Goal: Check status: Check status

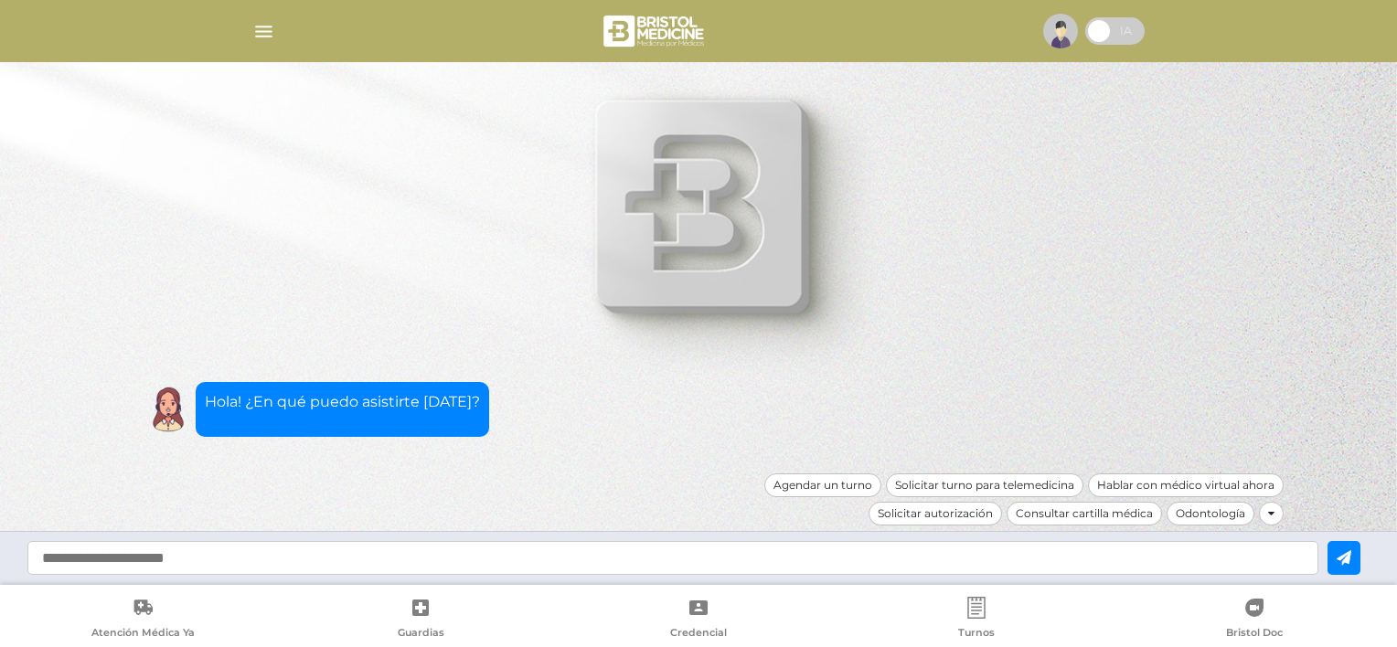
click at [260, 26] on img "button" at bounding box center [263, 31] width 23 height 23
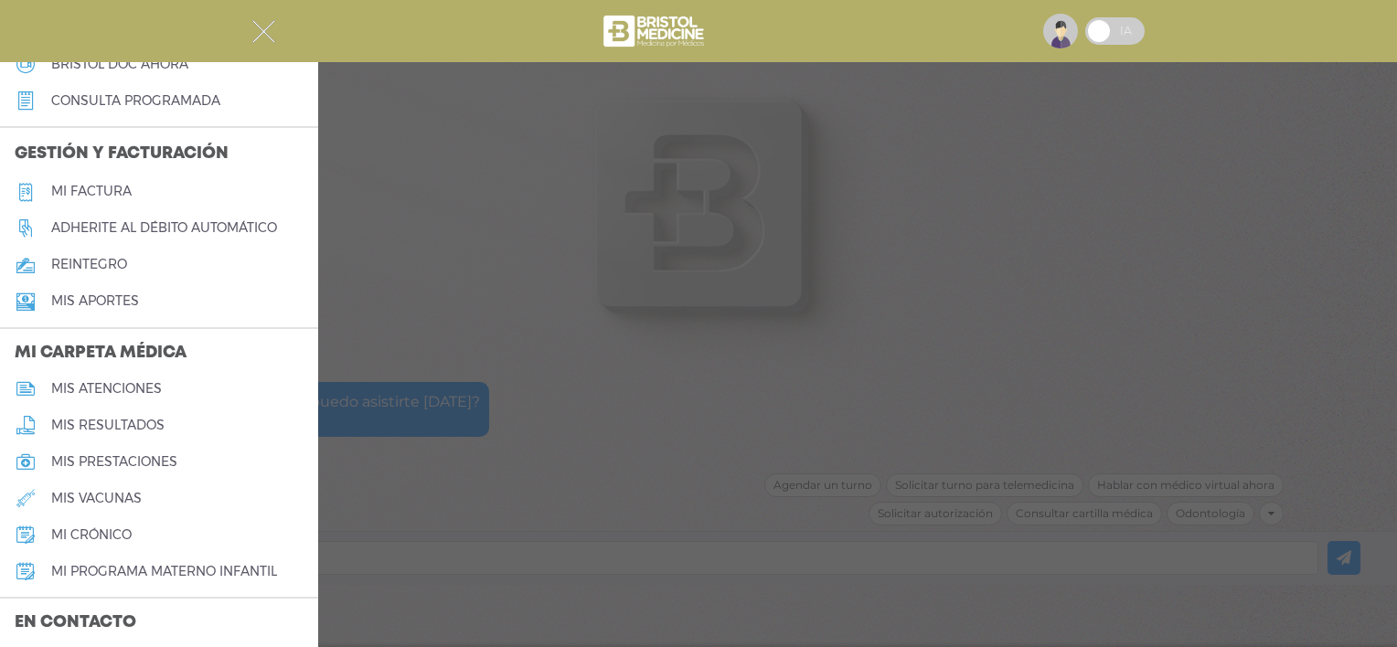
scroll to position [727, 0]
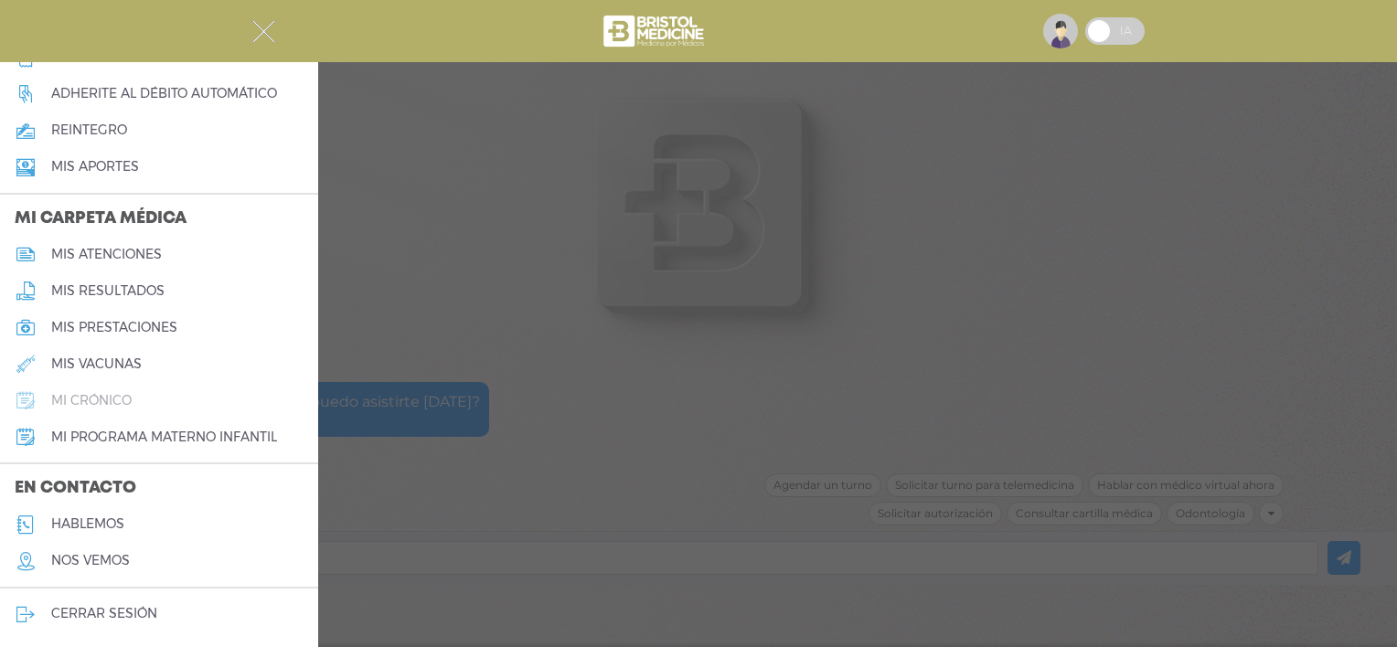
click at [132, 410] on link "mi crónico" at bounding box center [159, 400] width 318 height 37
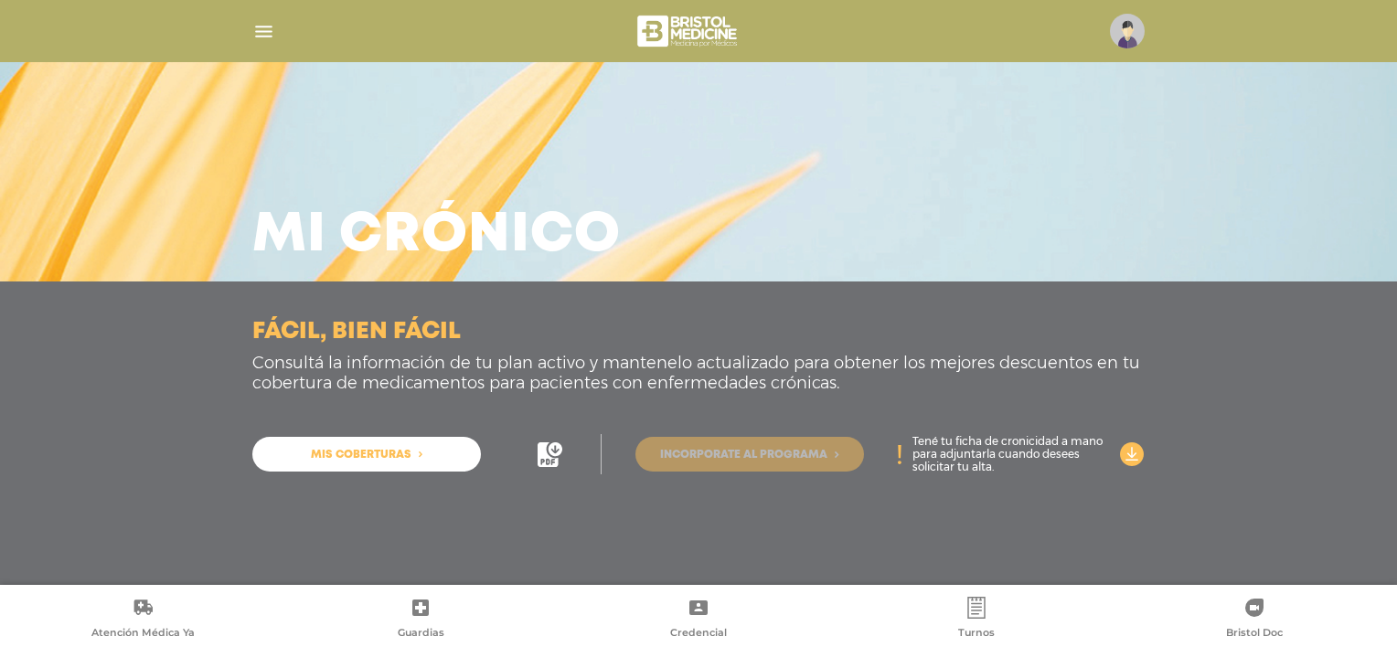
click at [688, 457] on span "Incorporate al programa" at bounding box center [743, 455] width 167 height 11
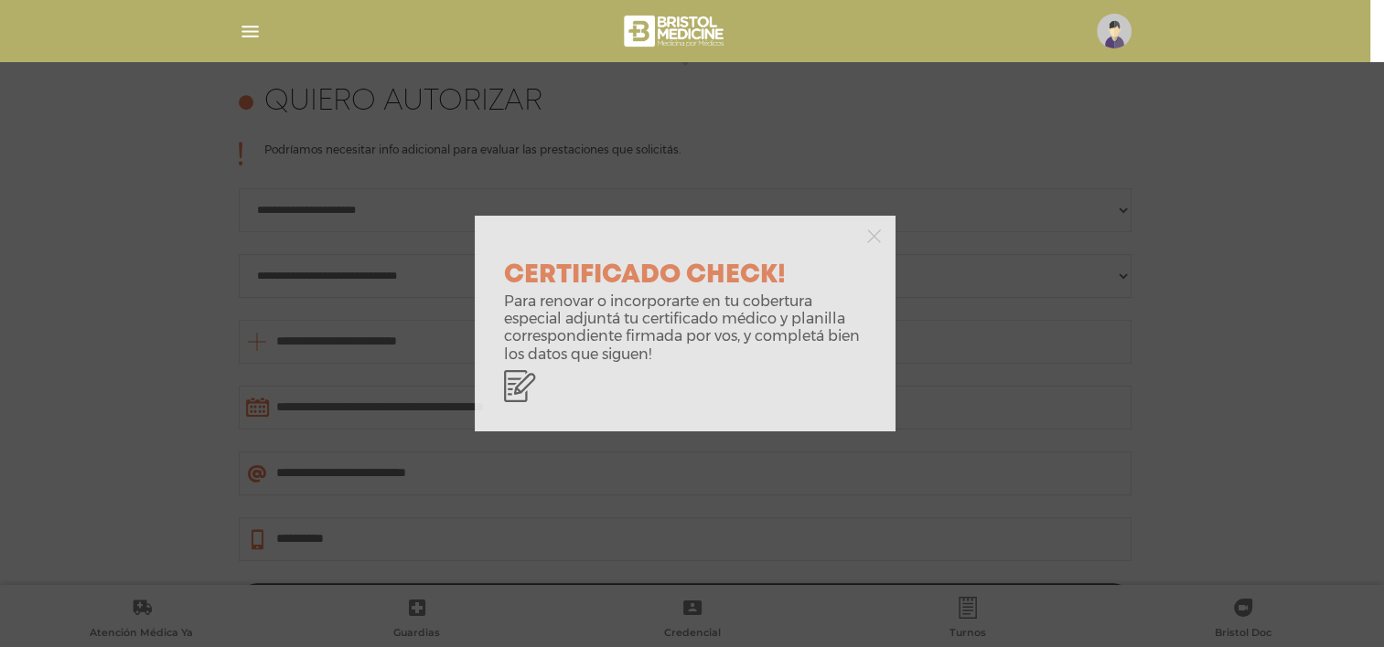
scroll to position [812, 0]
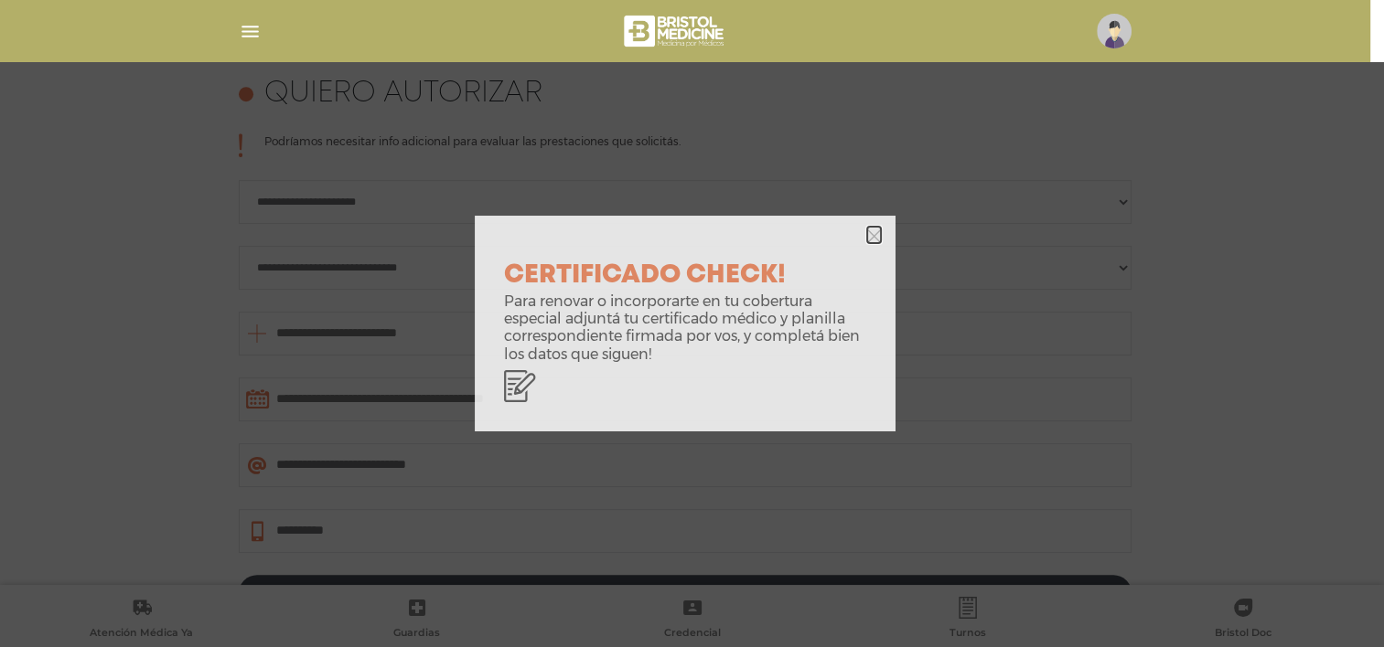
click at [870, 234] on icon "button" at bounding box center [874, 237] width 14 height 14
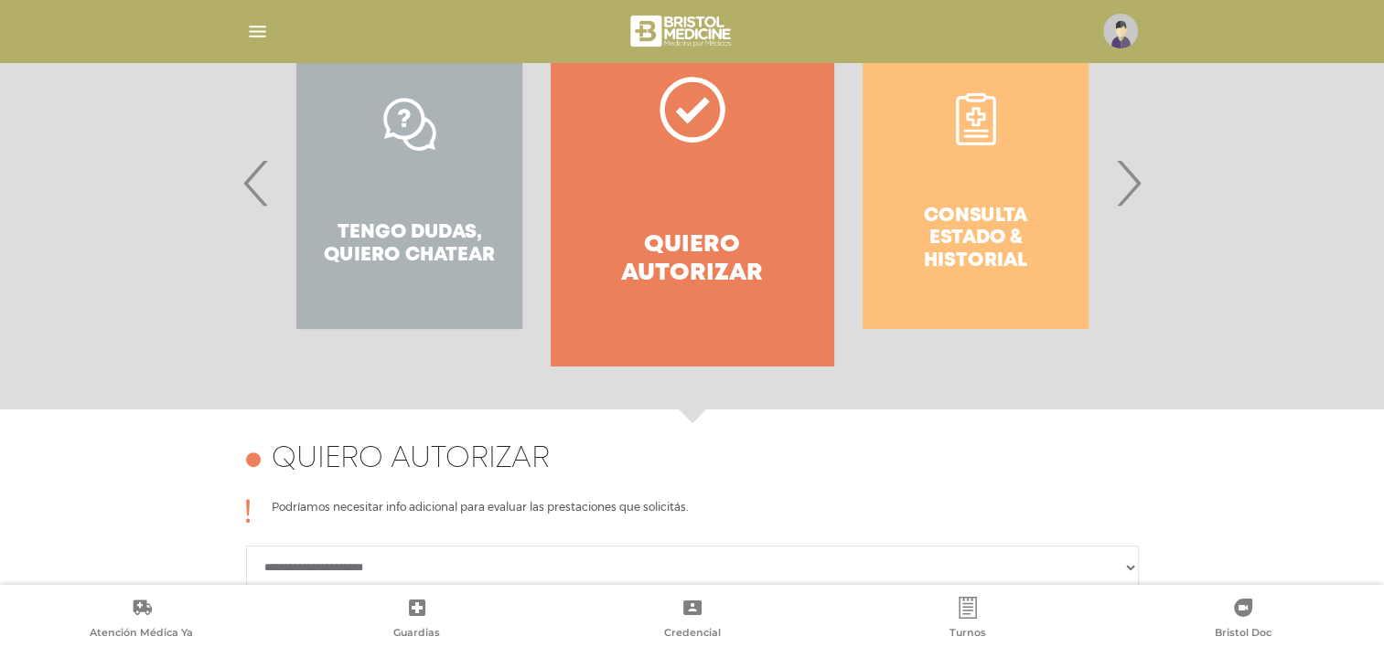
scroll to position [443, 0]
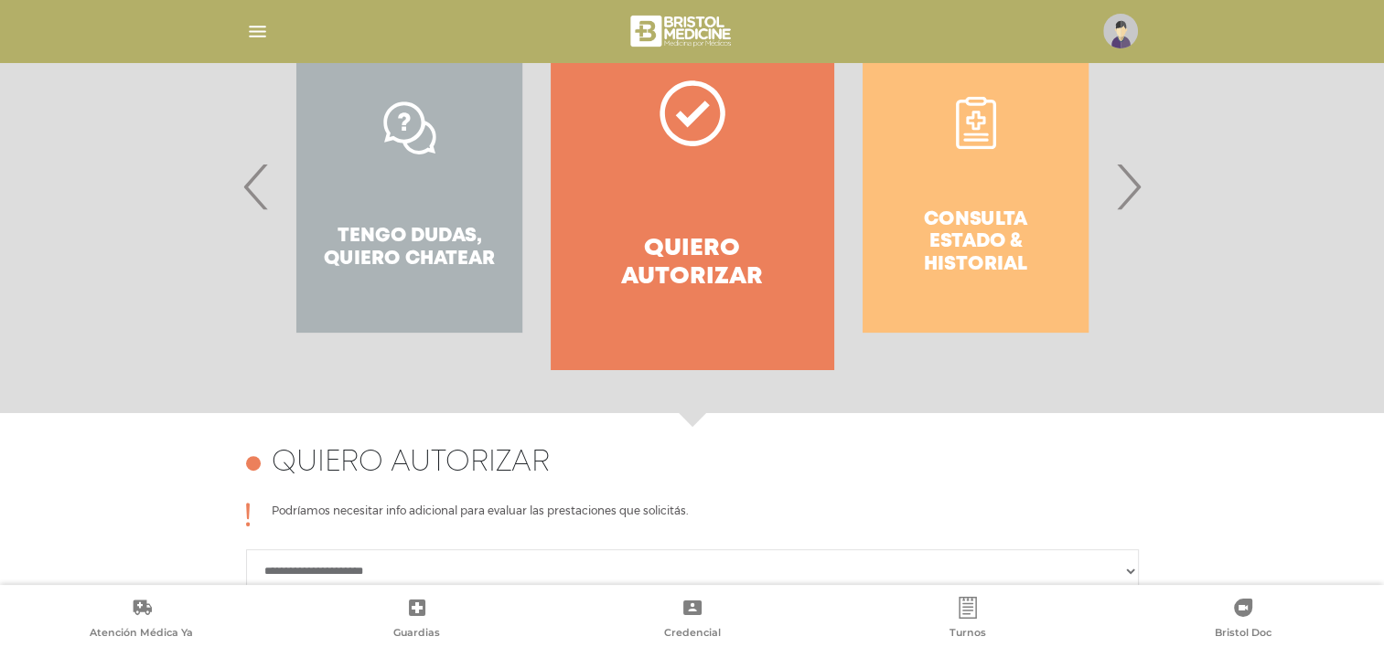
click at [1141, 176] on span "›" at bounding box center [1128, 186] width 36 height 99
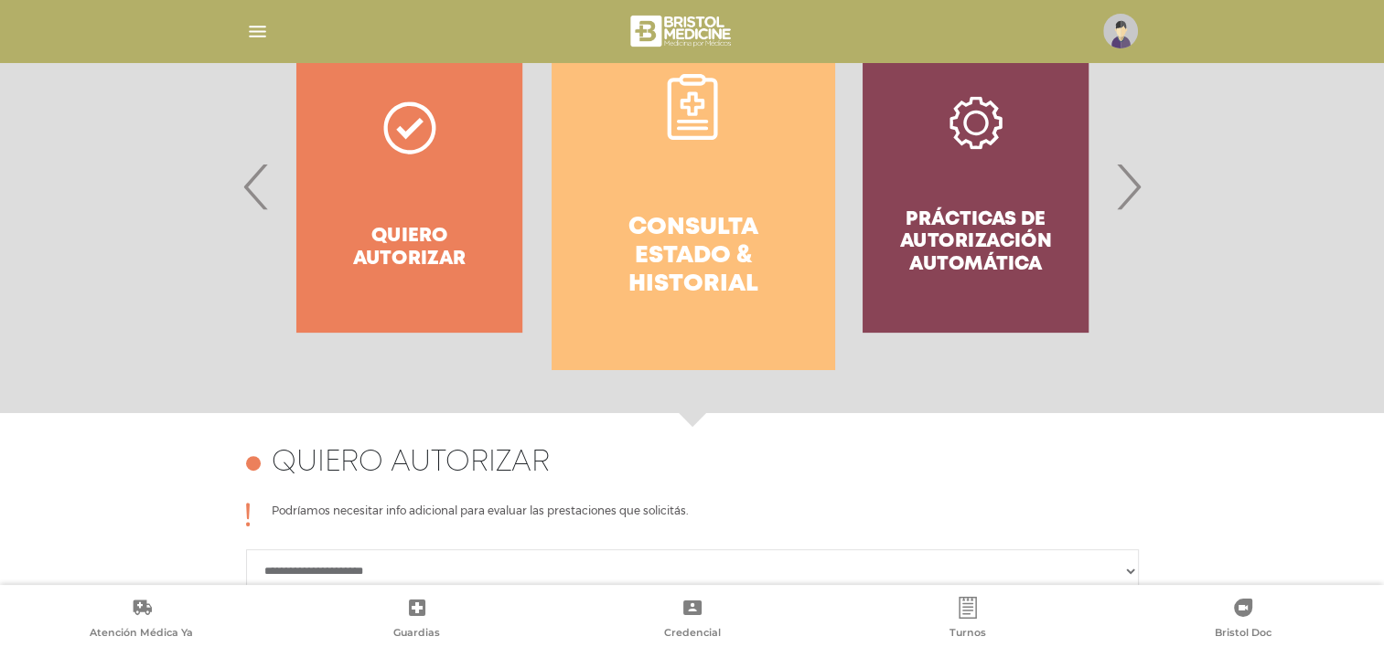
click at [629, 218] on h4 "Consulta estado & historial" at bounding box center [692, 257] width 217 height 86
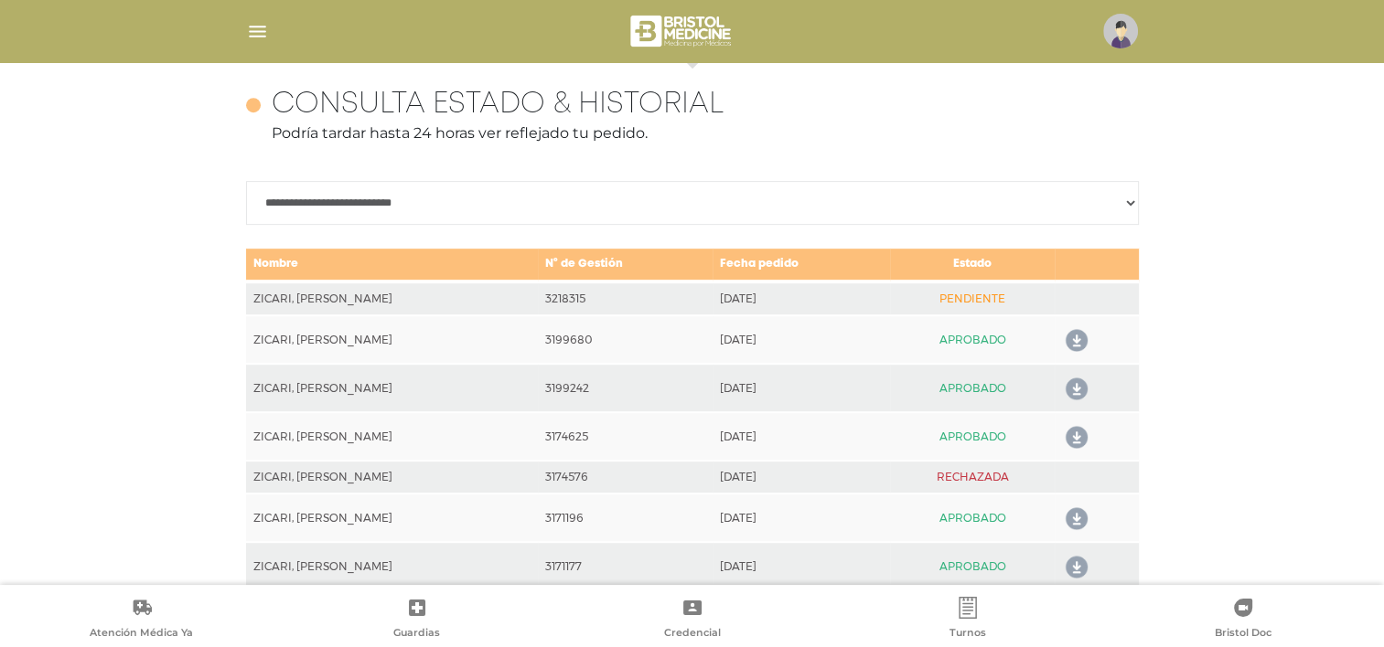
scroll to position [812, 0]
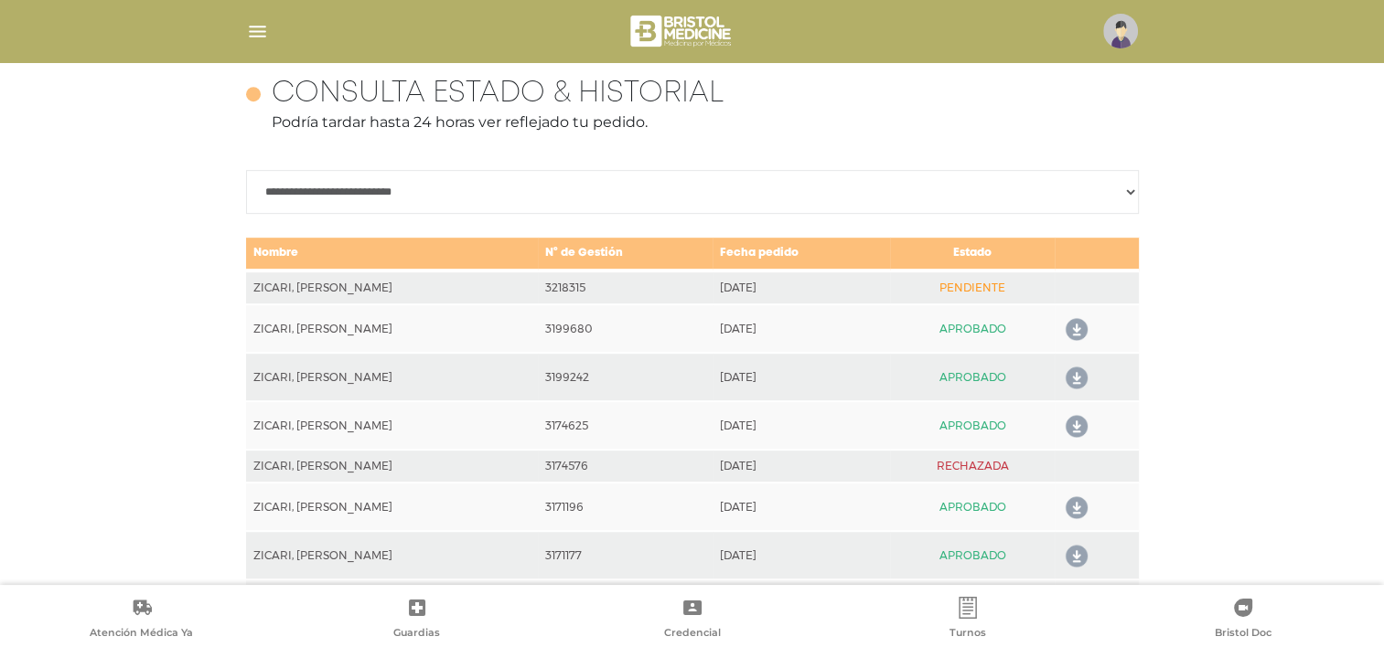
click at [941, 288] on td "PENDIENTE" at bounding box center [972, 288] width 165 height 34
click at [712, 274] on td "2025-09-10" at bounding box center [800, 288] width 177 height 34
click at [731, 120] on p "Podría tardar hasta 24 horas ver reflejado tu pedido." at bounding box center [692, 123] width 893 height 22
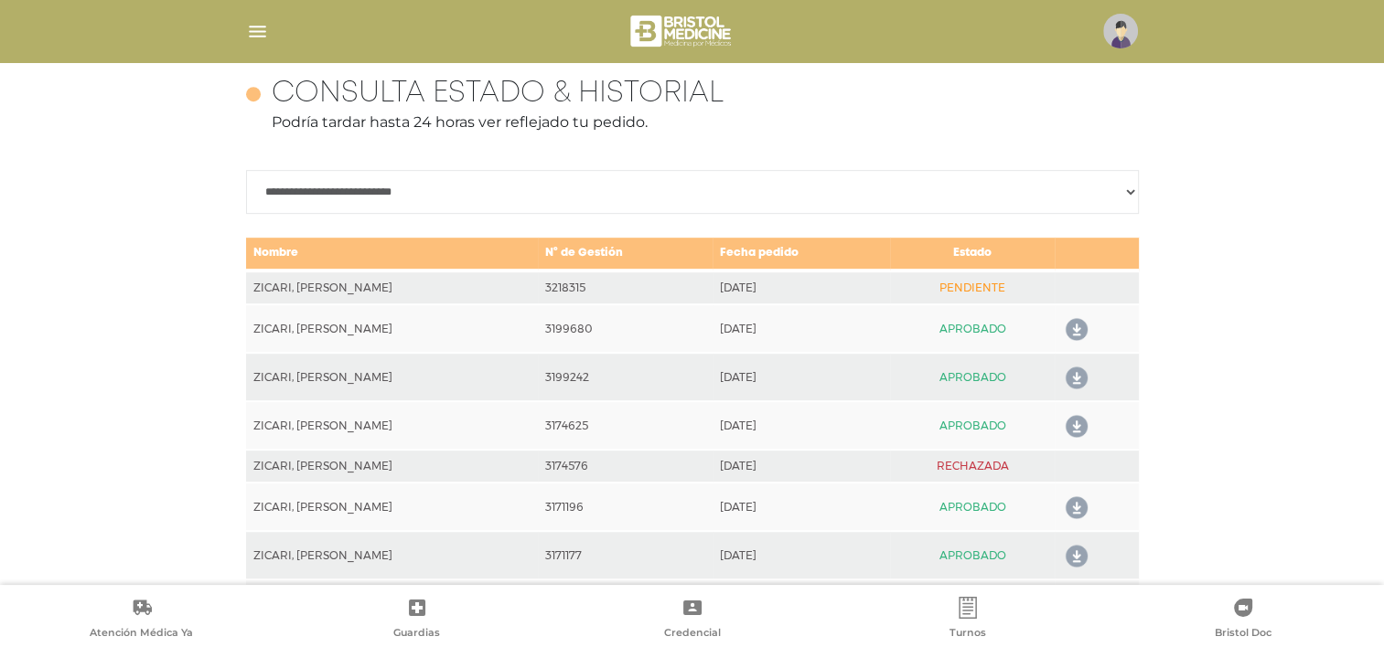
click at [694, 198] on select "**********" at bounding box center [692, 192] width 893 height 44
click at [782, 132] on p "Podría tardar hasta 24 horas ver reflejado tu pedido." at bounding box center [692, 123] width 893 height 22
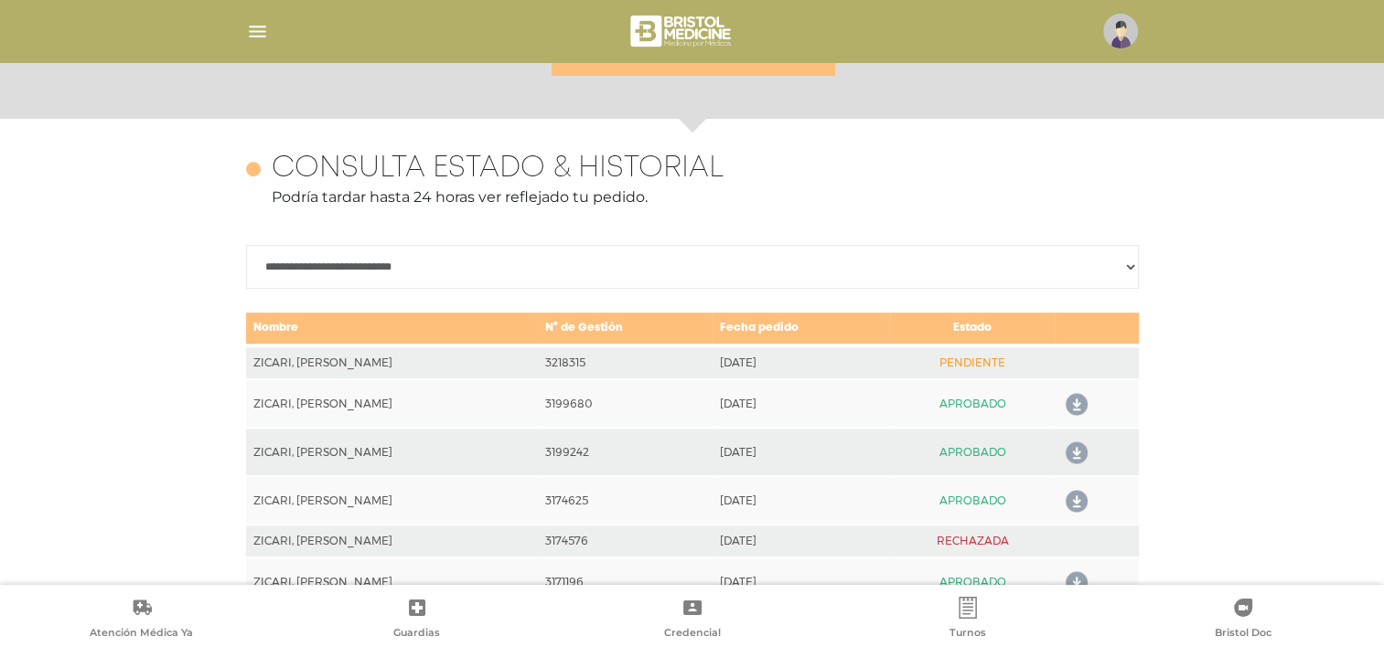
scroll to position [739, 0]
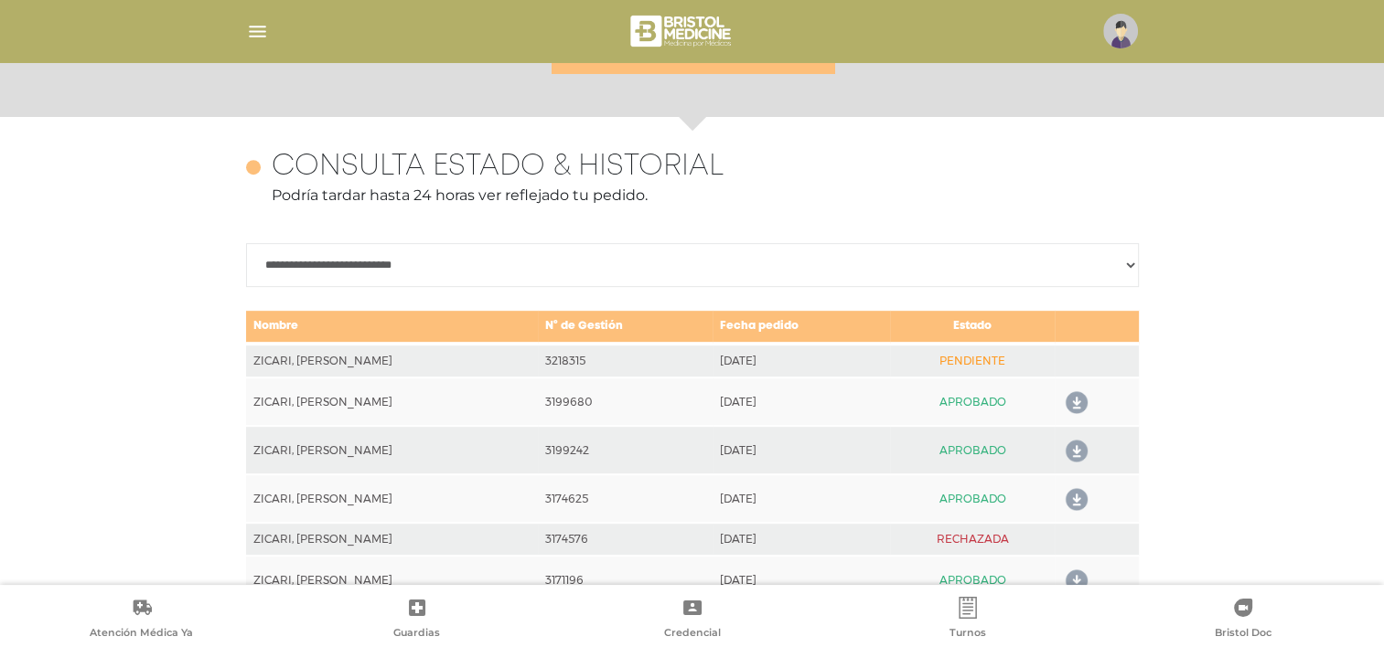
click at [642, 371] on td "3218315" at bounding box center [626, 361] width 176 height 34
click at [661, 182] on h4 "Consulta estado & historial" at bounding box center [498, 167] width 452 height 35
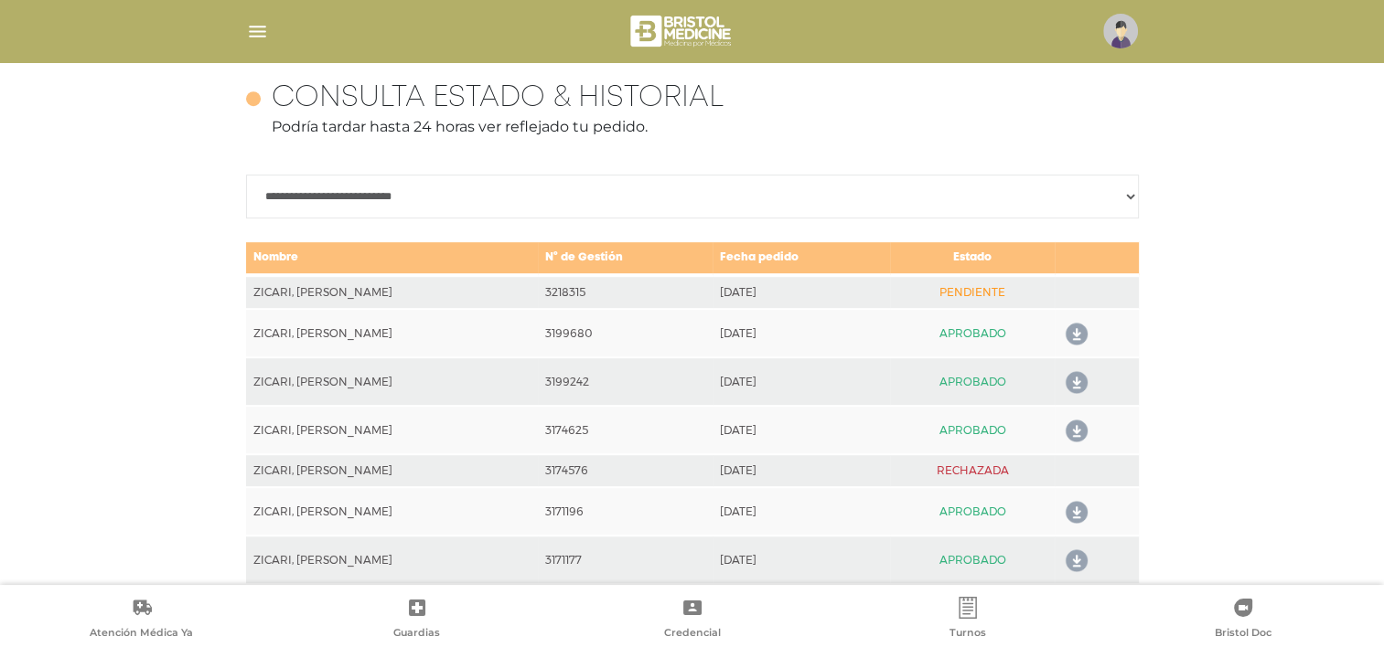
scroll to position [810, 0]
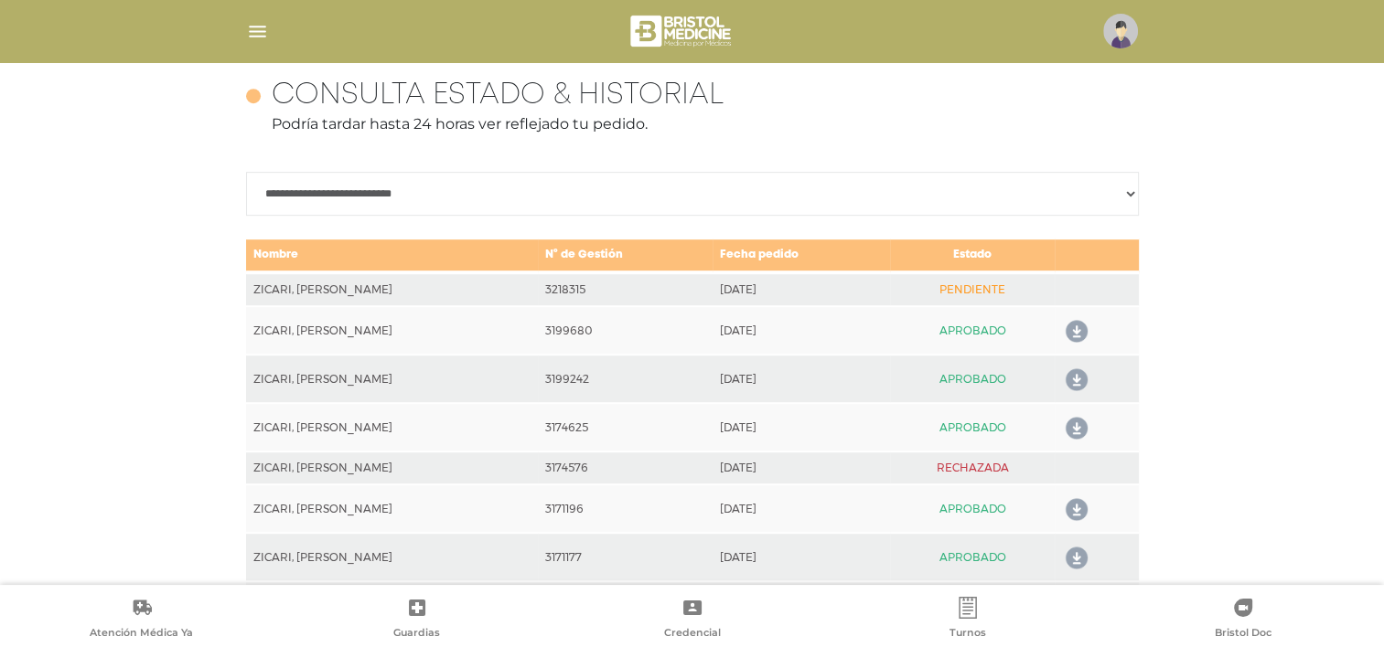
click at [625, 87] on h4 "Consulta estado & historial" at bounding box center [498, 96] width 452 height 35
